Goal: Task Accomplishment & Management: Manage account settings

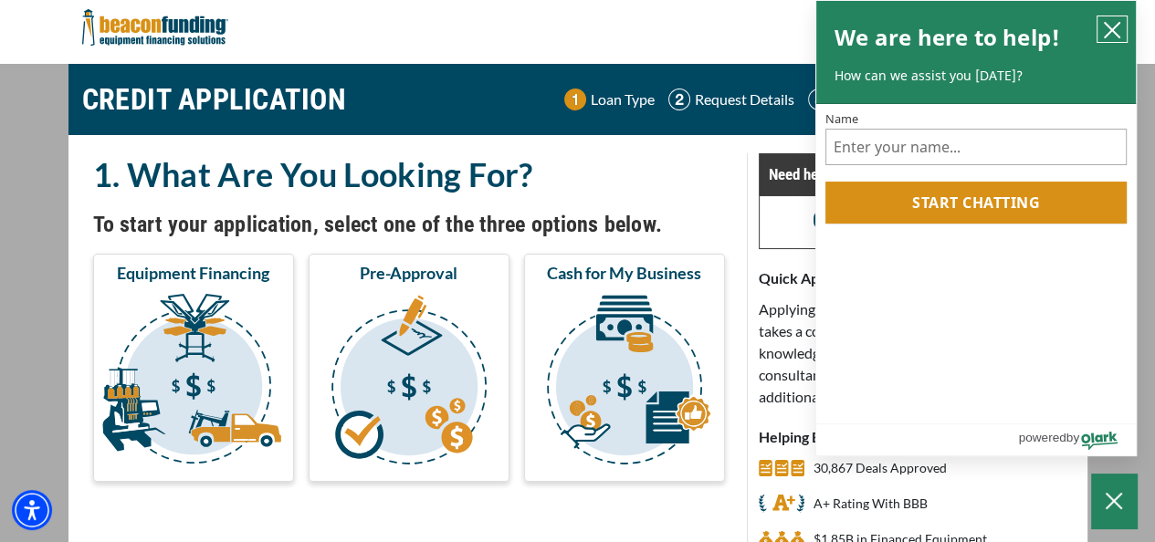
click at [1116, 34] on icon "close chatbox" at bounding box center [1112, 30] width 15 height 15
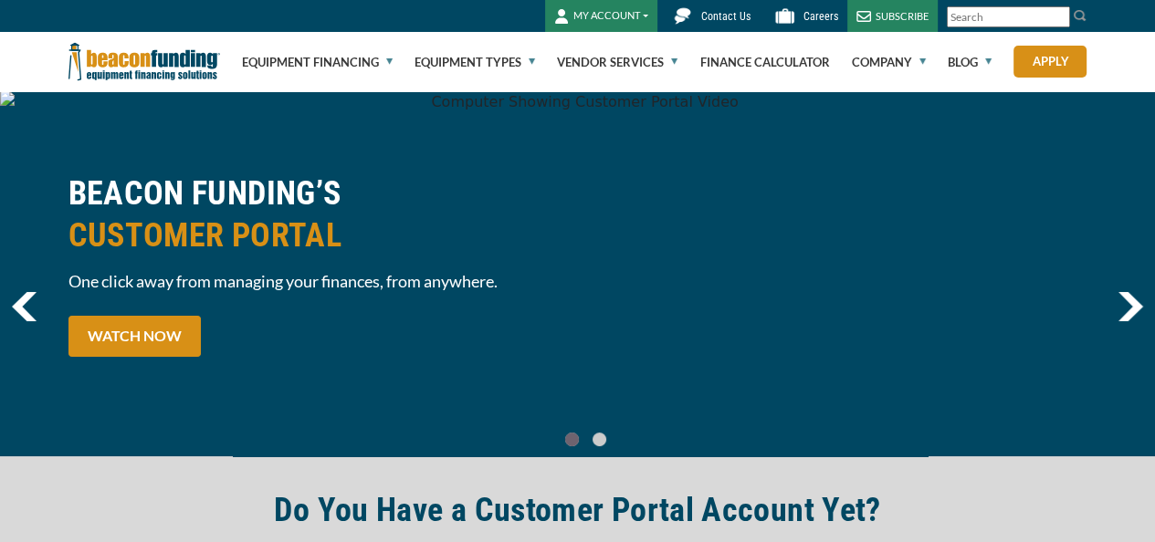
click at [612, 19] on button "MY ACCOUNT" at bounding box center [601, 16] width 112 height 32
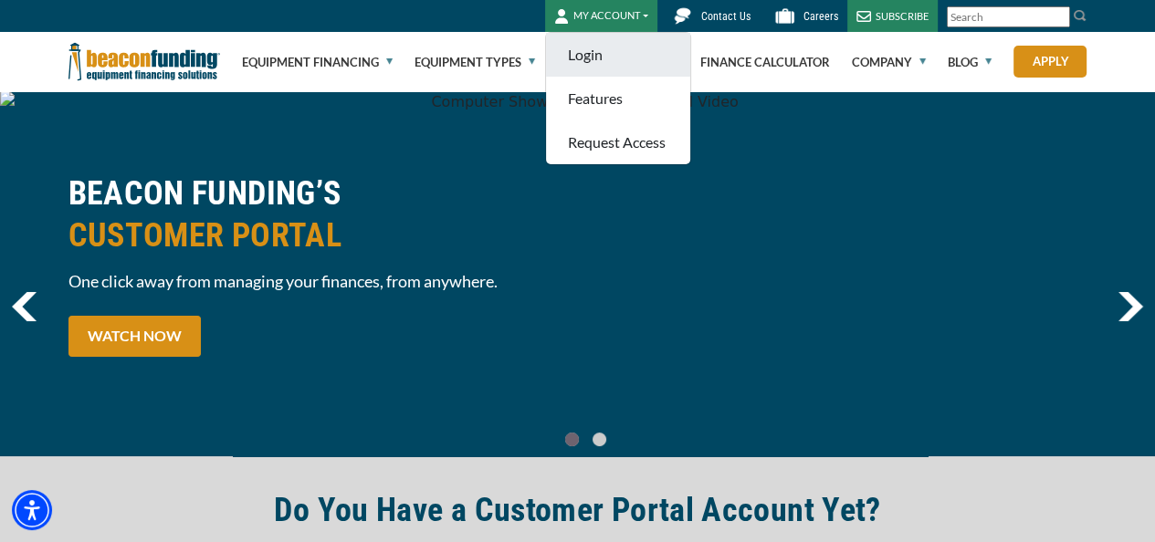
click at [601, 49] on link "Login" at bounding box center [618, 55] width 144 height 44
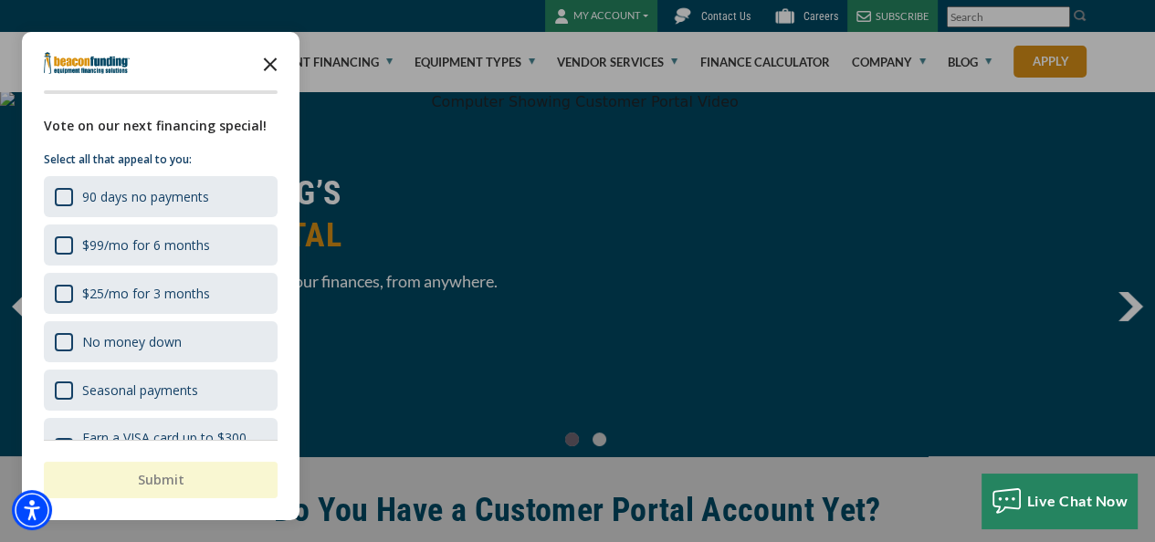
click at [278, 59] on icon "Close the survey" at bounding box center [270, 63] width 37 height 37
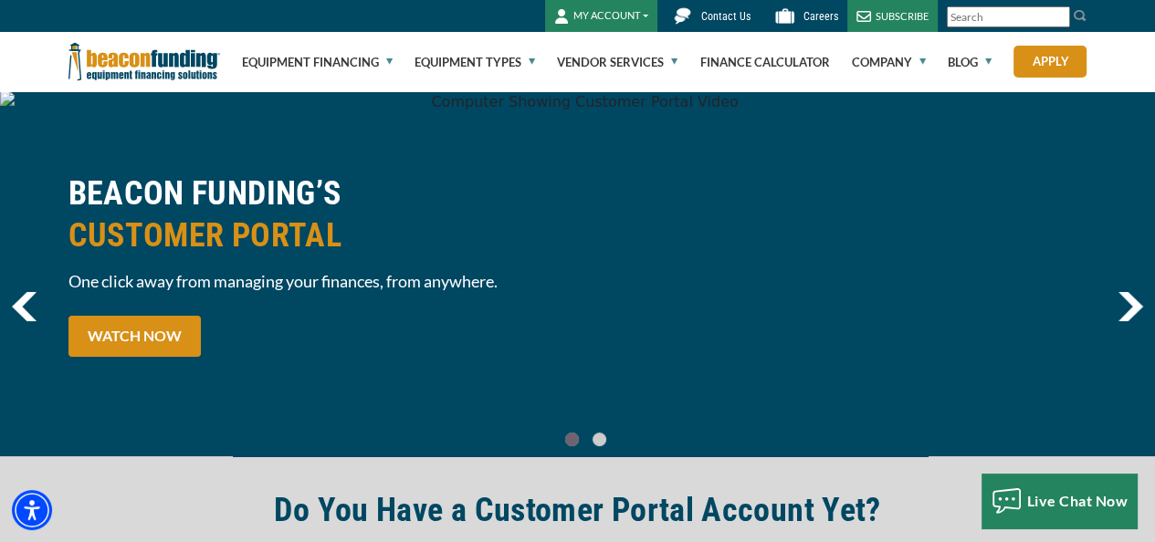
click at [634, 13] on button "MY ACCOUNT" at bounding box center [601, 16] width 112 height 32
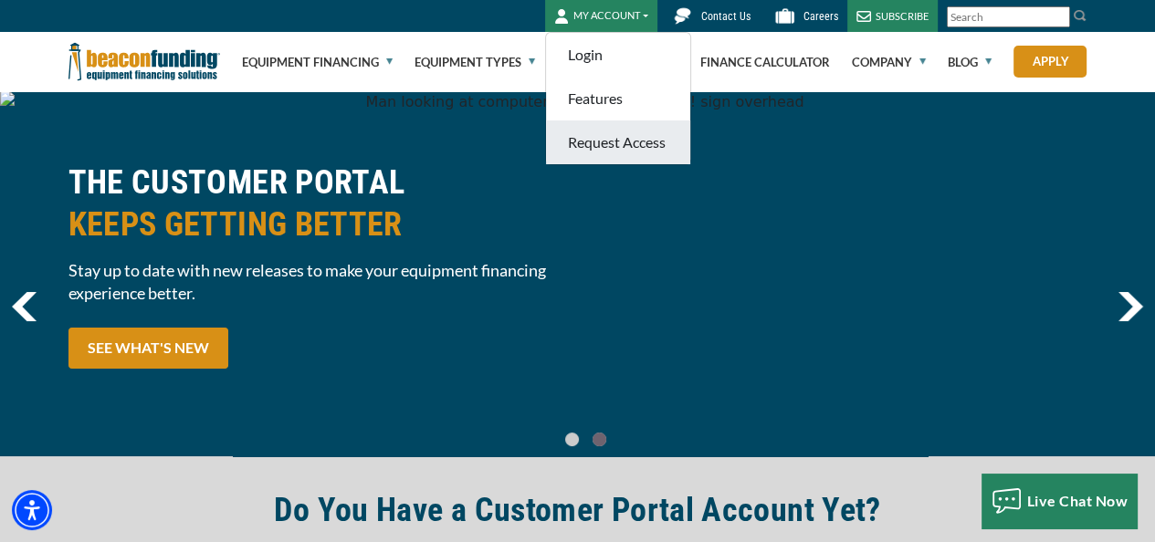
click at [610, 145] on link "Request Access" at bounding box center [618, 143] width 144 height 44
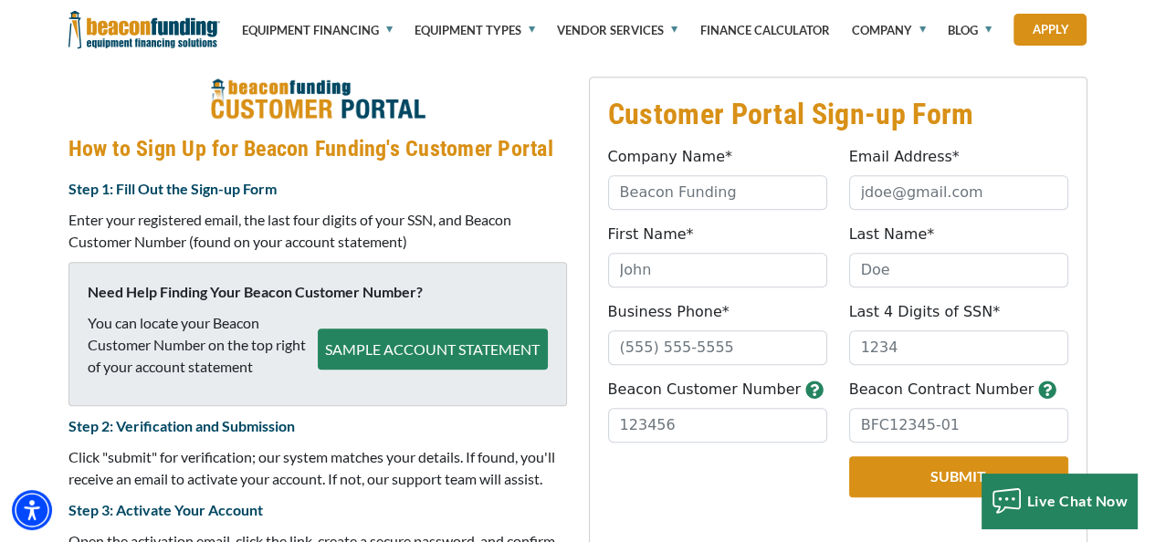
scroll to position [727, 0]
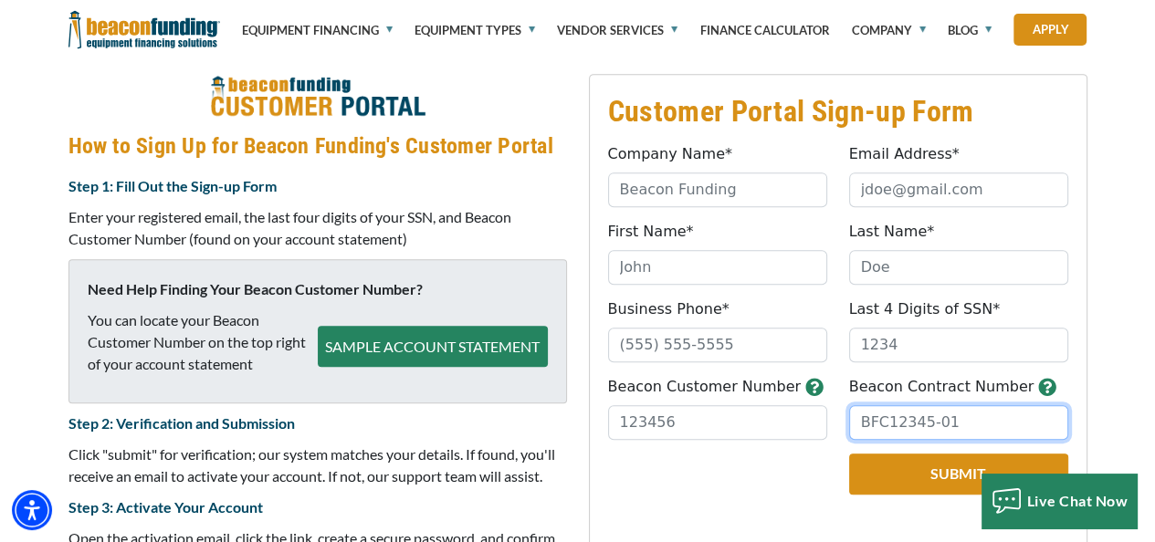
click at [887, 424] on input "Beacon Contract Number" at bounding box center [958, 423] width 219 height 35
